Goal: Task Accomplishment & Management: Use online tool/utility

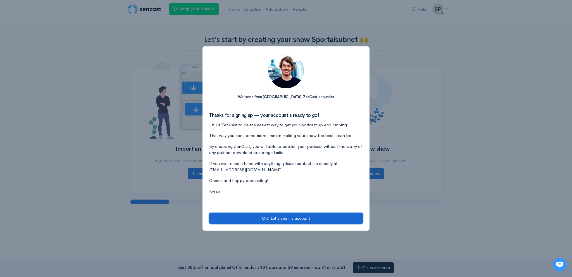
click at [290, 219] on button "OK! Let's see my account" at bounding box center [286, 217] width 154 height 11
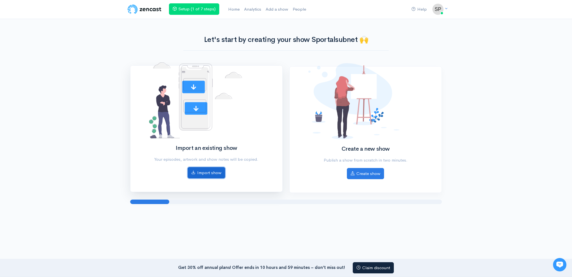
click at [206, 176] on link "Import show" at bounding box center [206, 172] width 37 height 11
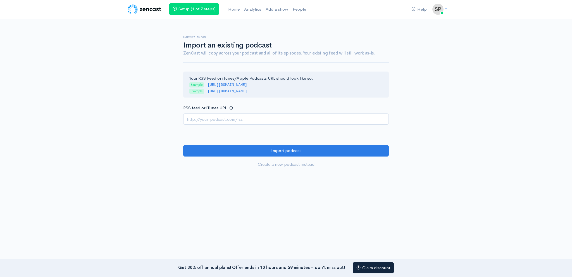
click at [269, 118] on input "RSS feed or iTunes URL" at bounding box center [285, 118] width 205 height 11
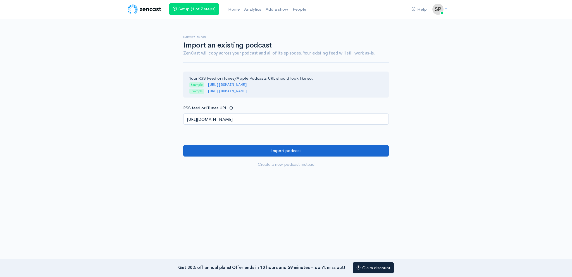
type input "[URL][DOMAIN_NAME]"
click at [250, 148] on input "Import podcast" at bounding box center [285, 150] width 205 height 11
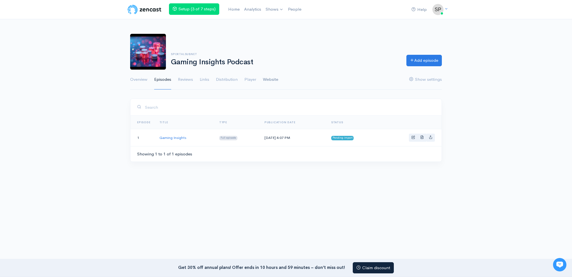
click at [274, 81] on link "Website" at bounding box center [270, 80] width 15 height 20
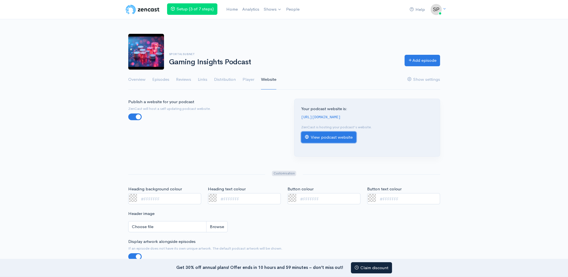
click at [330, 135] on link "View podcast website" at bounding box center [328, 137] width 55 height 11
